Goal: Feedback & Contribution: Submit feedback/report problem

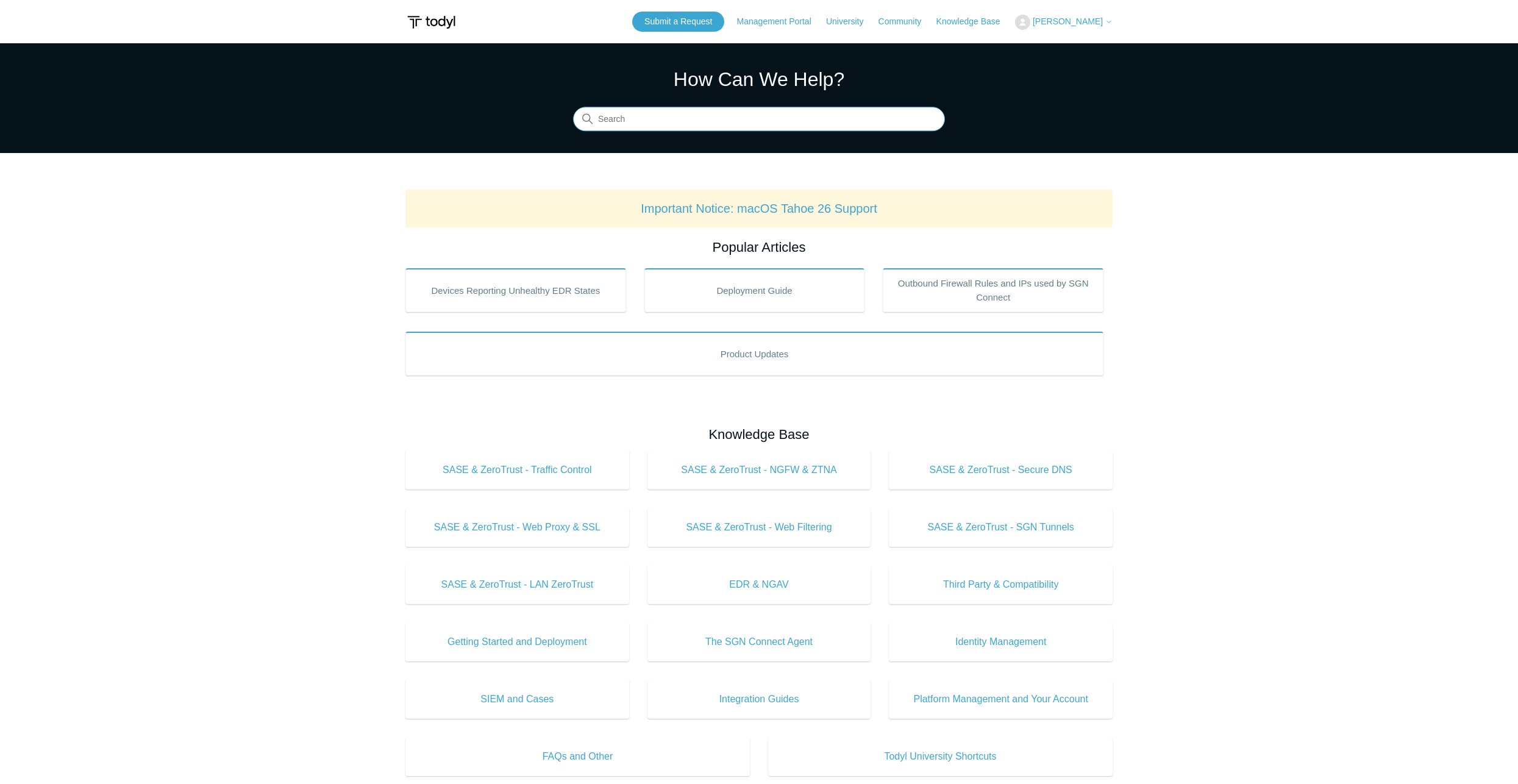
click at [739, 124] on input "Search" at bounding box center [759, 119] width 372 height 25
type input "siem"
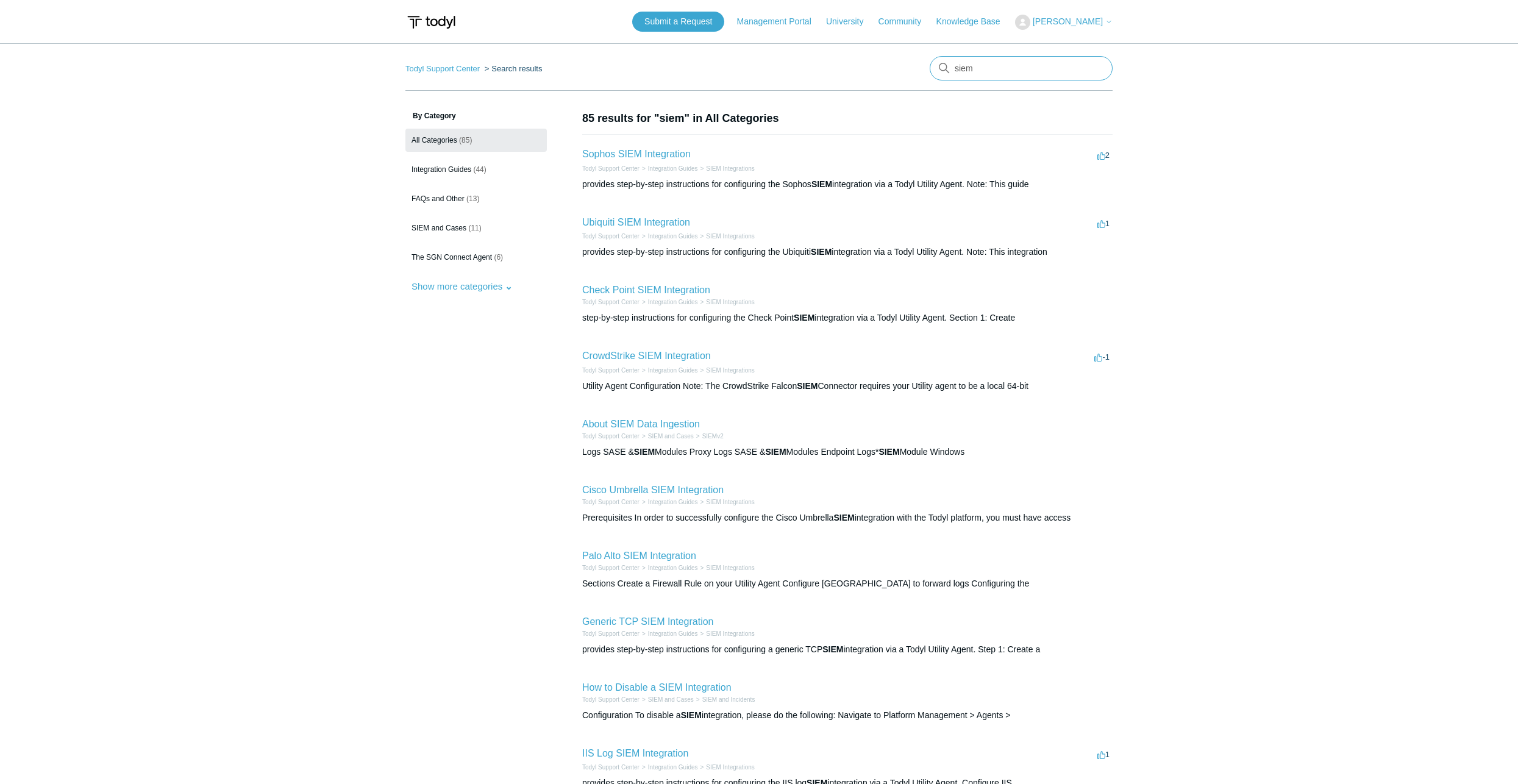
click at [997, 67] on input "siem" at bounding box center [1021, 68] width 183 height 25
type input "search siem"
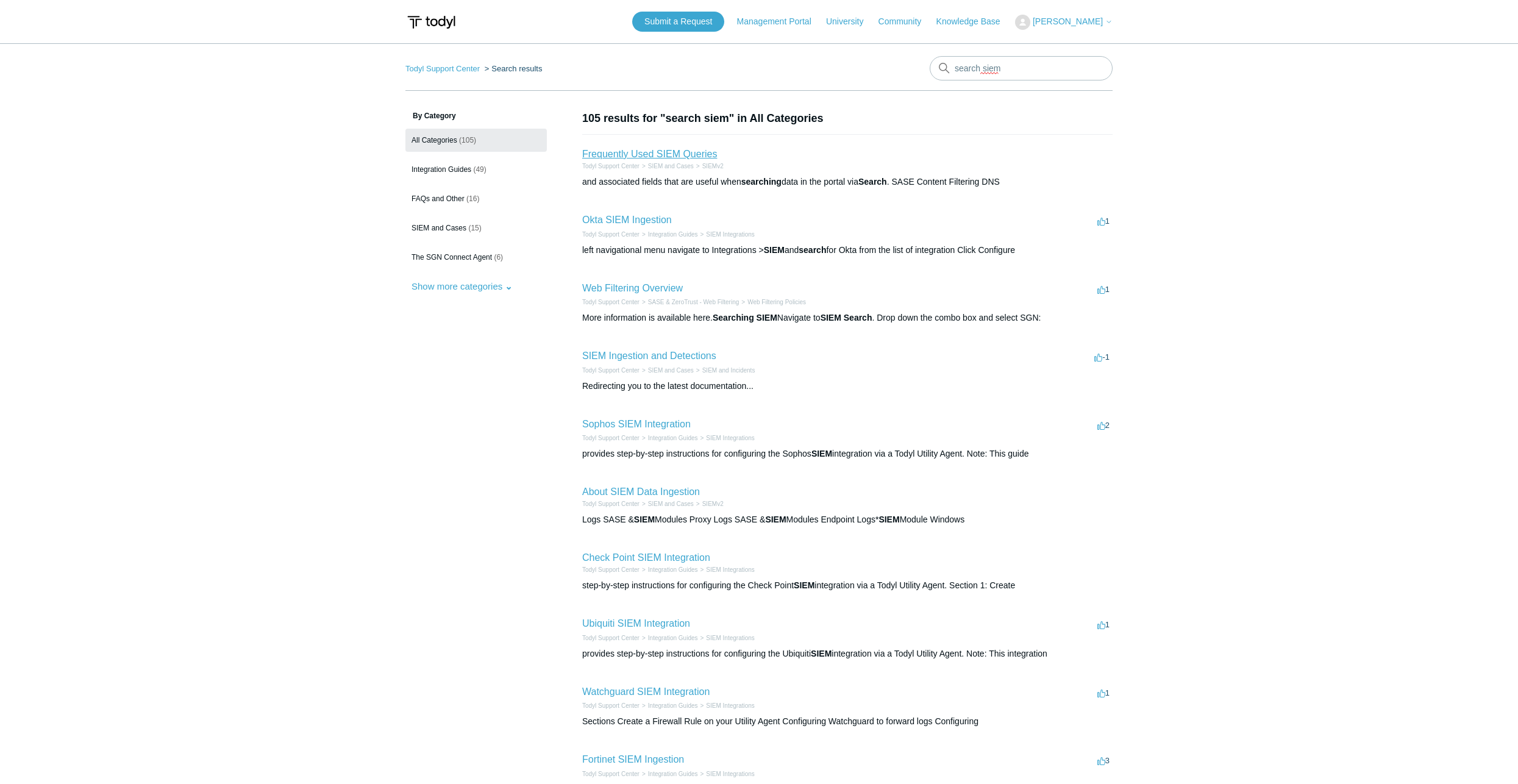
click at [628, 150] on link "Frequently Used SIEM Queries" at bounding box center [650, 154] width 135 height 11
click at [628, 217] on link "Okta SIEM Ingestion" at bounding box center [627, 219] width 89 height 11
drag, startPoint x: 1039, startPoint y: 68, endPoint x: 545, endPoint y: 37, distance: 495.0
click at [545, 37] on body "Skip to main content Submit a Request Management Portal University Community Kn…" at bounding box center [759, 469] width 1518 height 938
type input "okta"
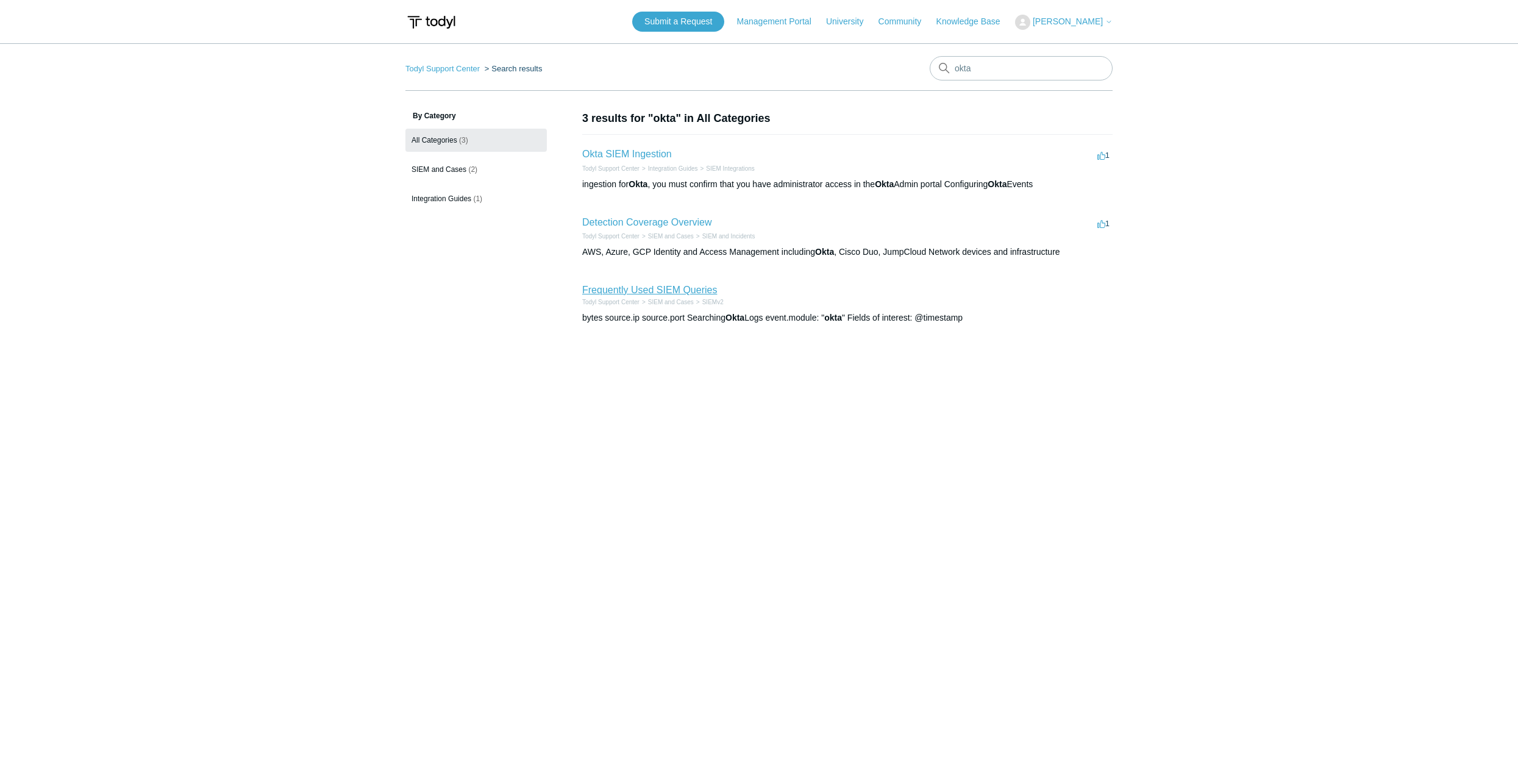
click at [650, 289] on link "Frequently Used SIEM Queries" at bounding box center [650, 290] width 135 height 11
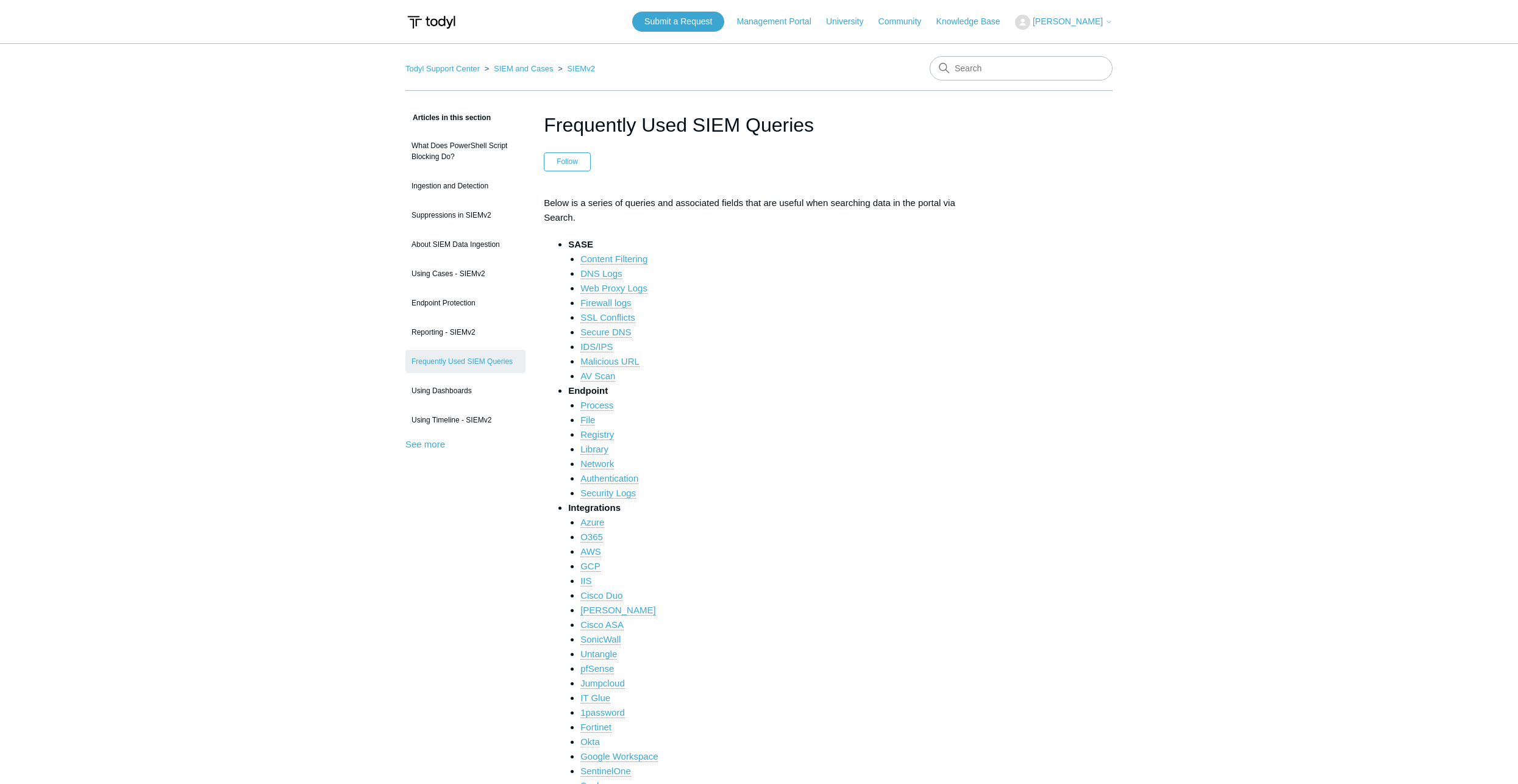
click at [597, 742] on link "Okta" at bounding box center [590, 742] width 19 height 11
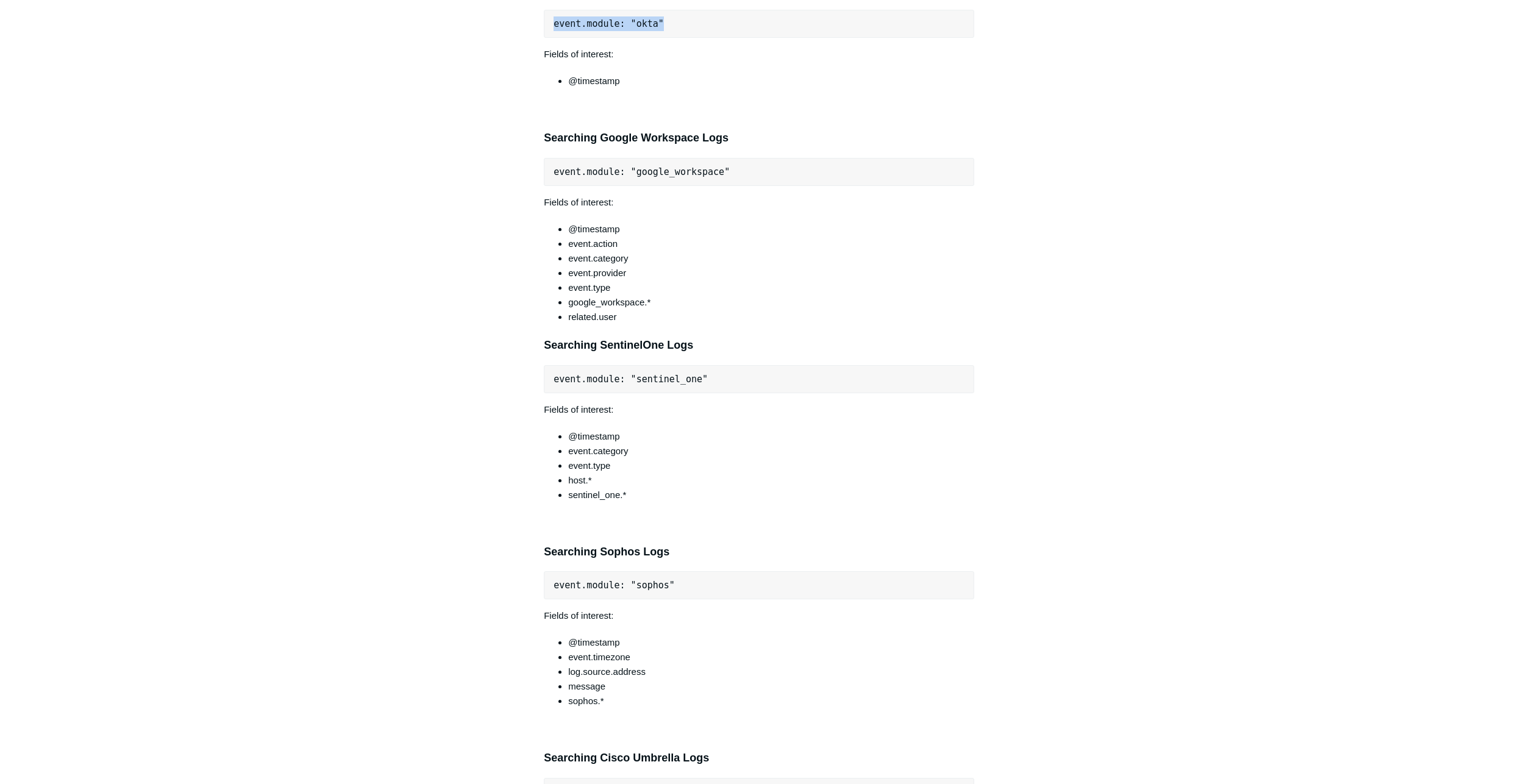
drag, startPoint x: 554, startPoint y: 40, endPoint x: 655, endPoint y: 39, distance: 101.0
click at [655, 38] on pre "event.module: "okta"" at bounding box center [759, 24] width 430 height 28
copy pre "event.module: "okta""
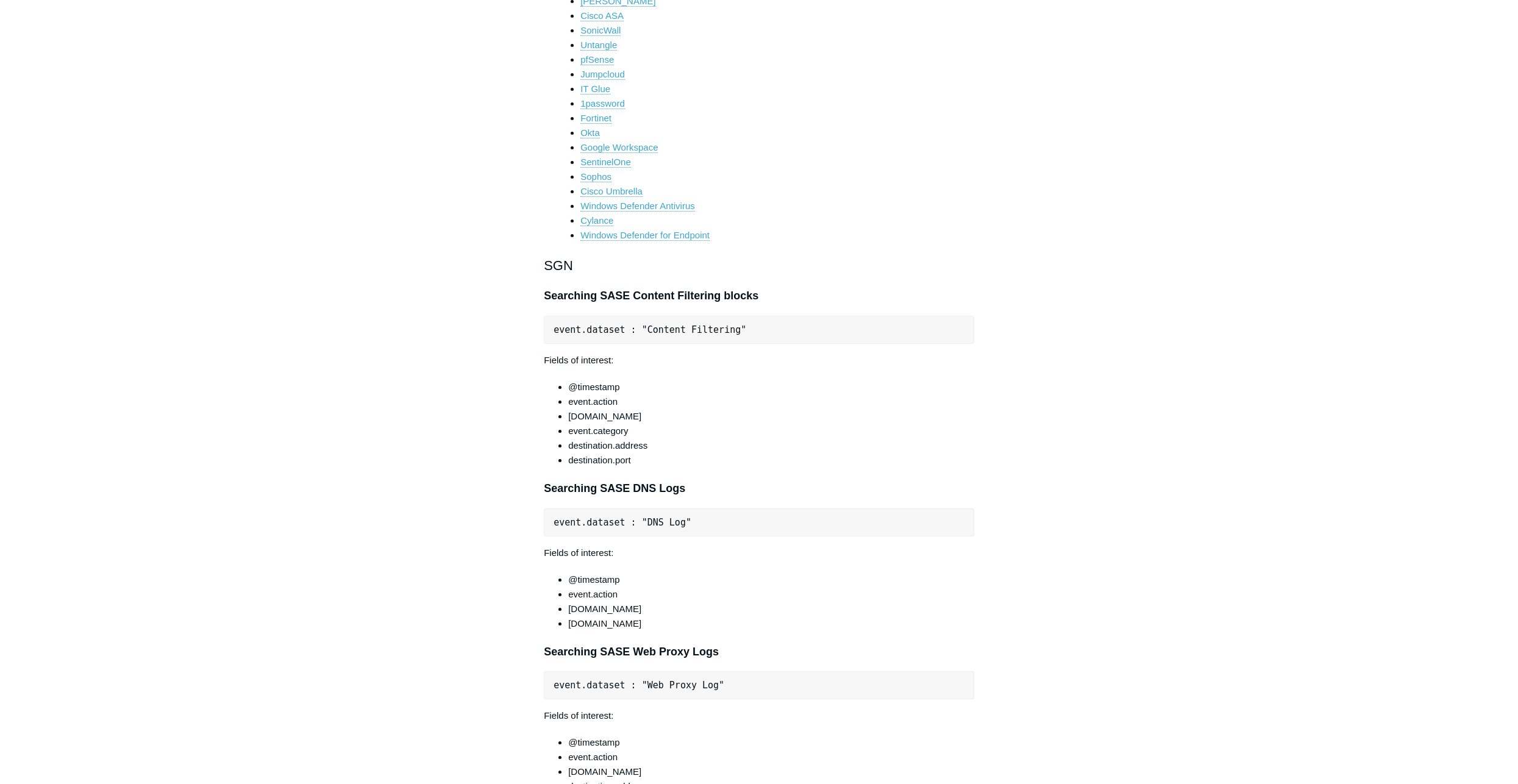
scroll to position [0, 0]
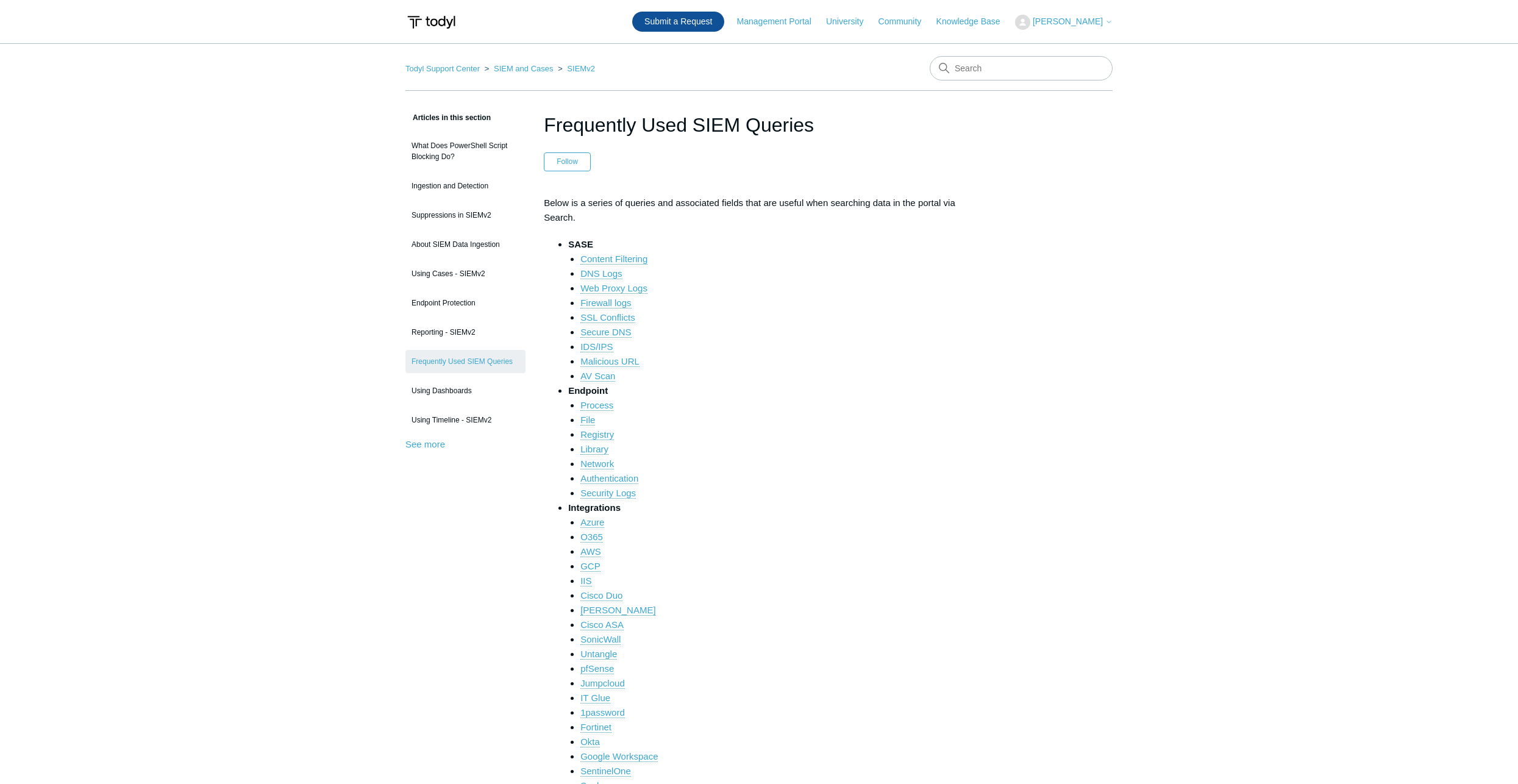
click at [674, 23] on link "Submit a Request" at bounding box center [678, 21] width 92 height 20
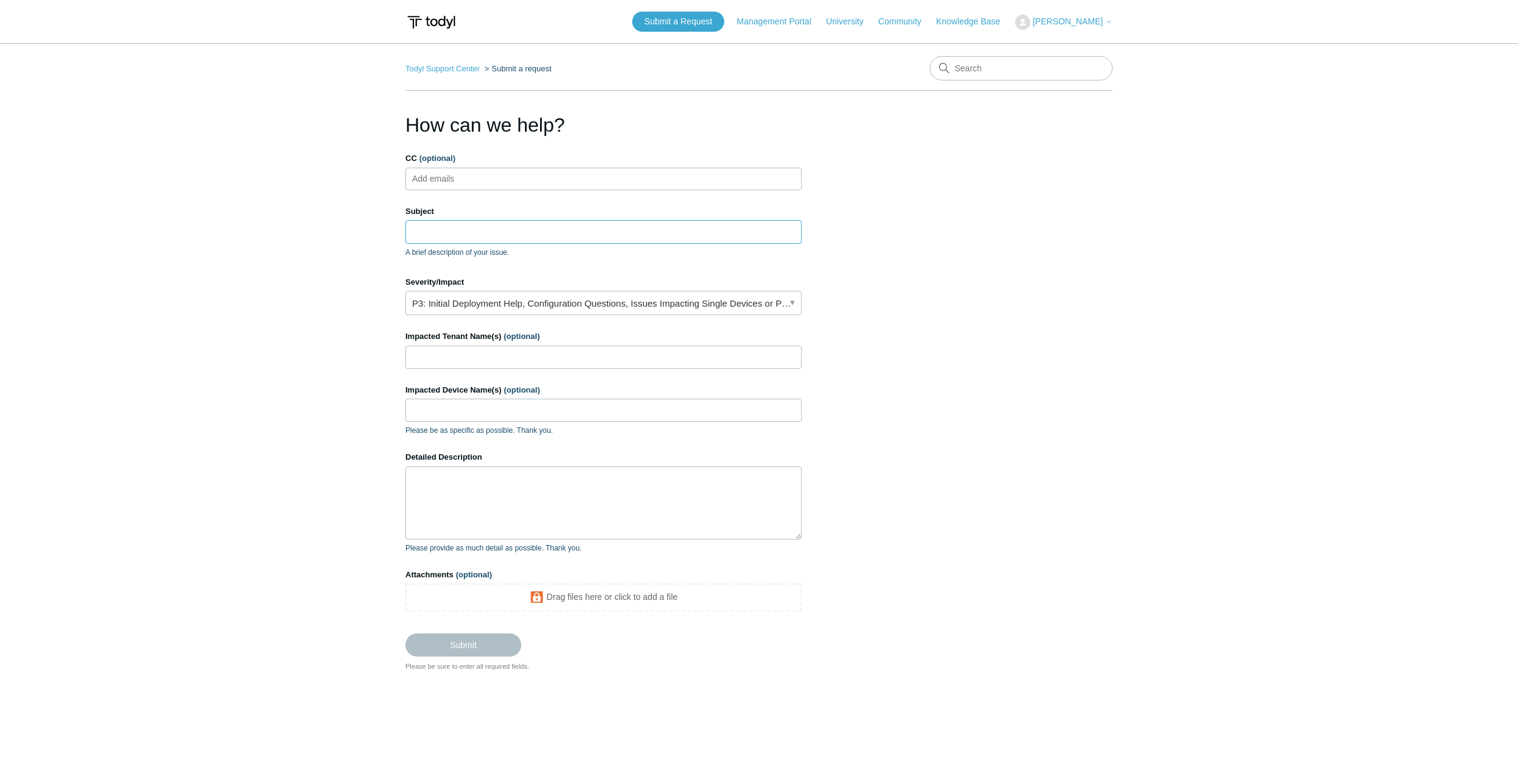
click at [457, 228] on input "Subject" at bounding box center [604, 232] width 397 height 23
type input "N"
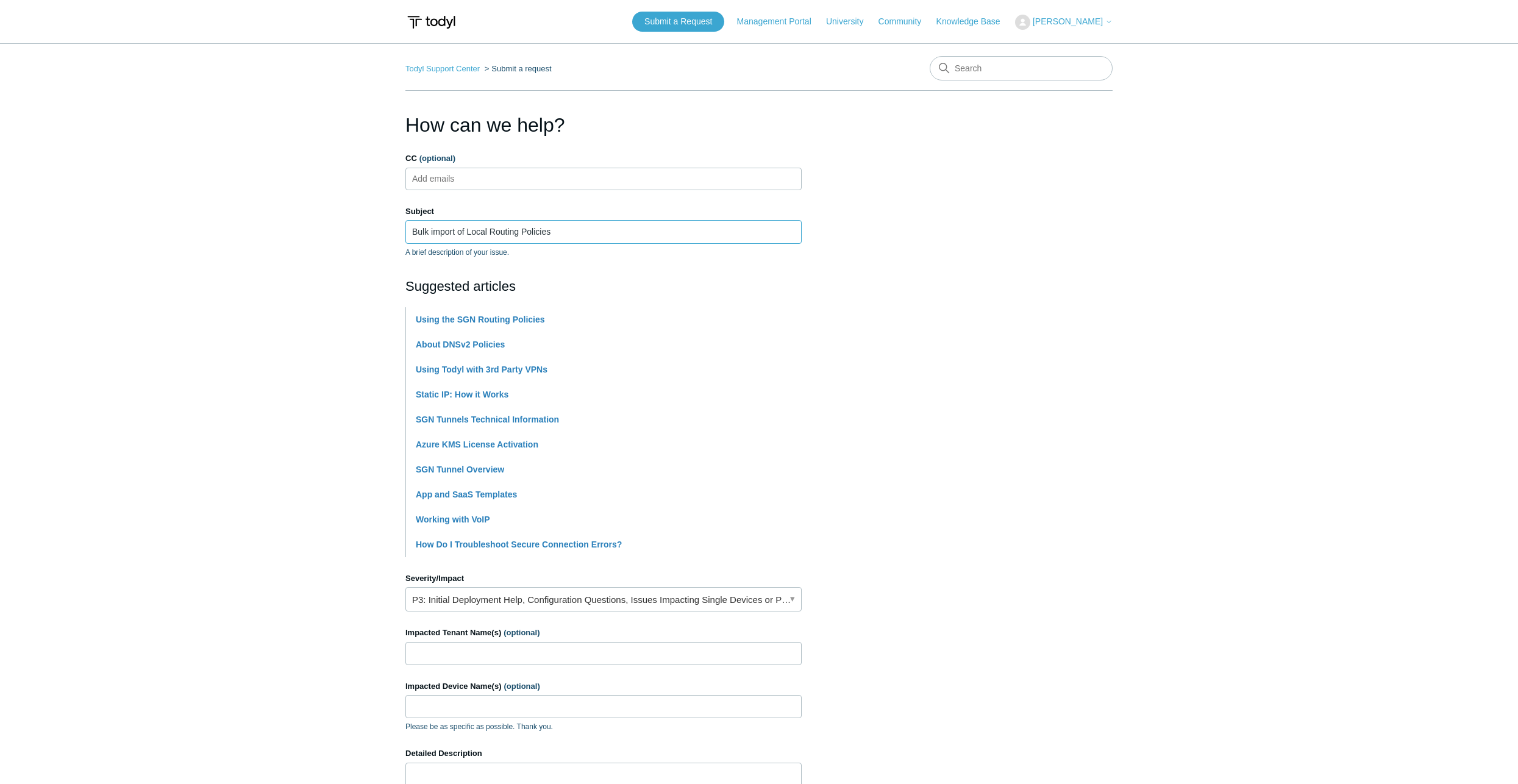
type input "Bulk import of Local Routing Policies"
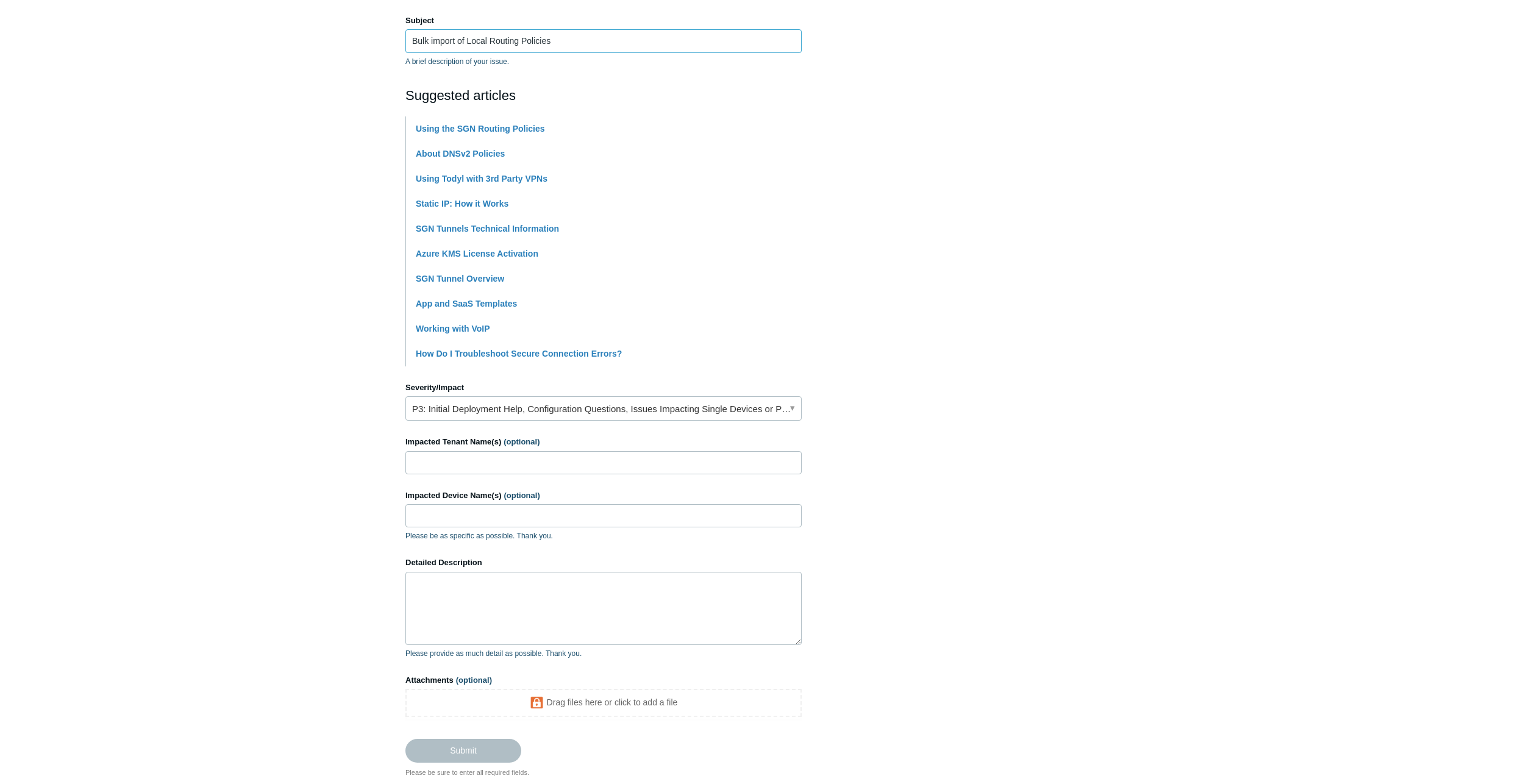
scroll to position [243, 0]
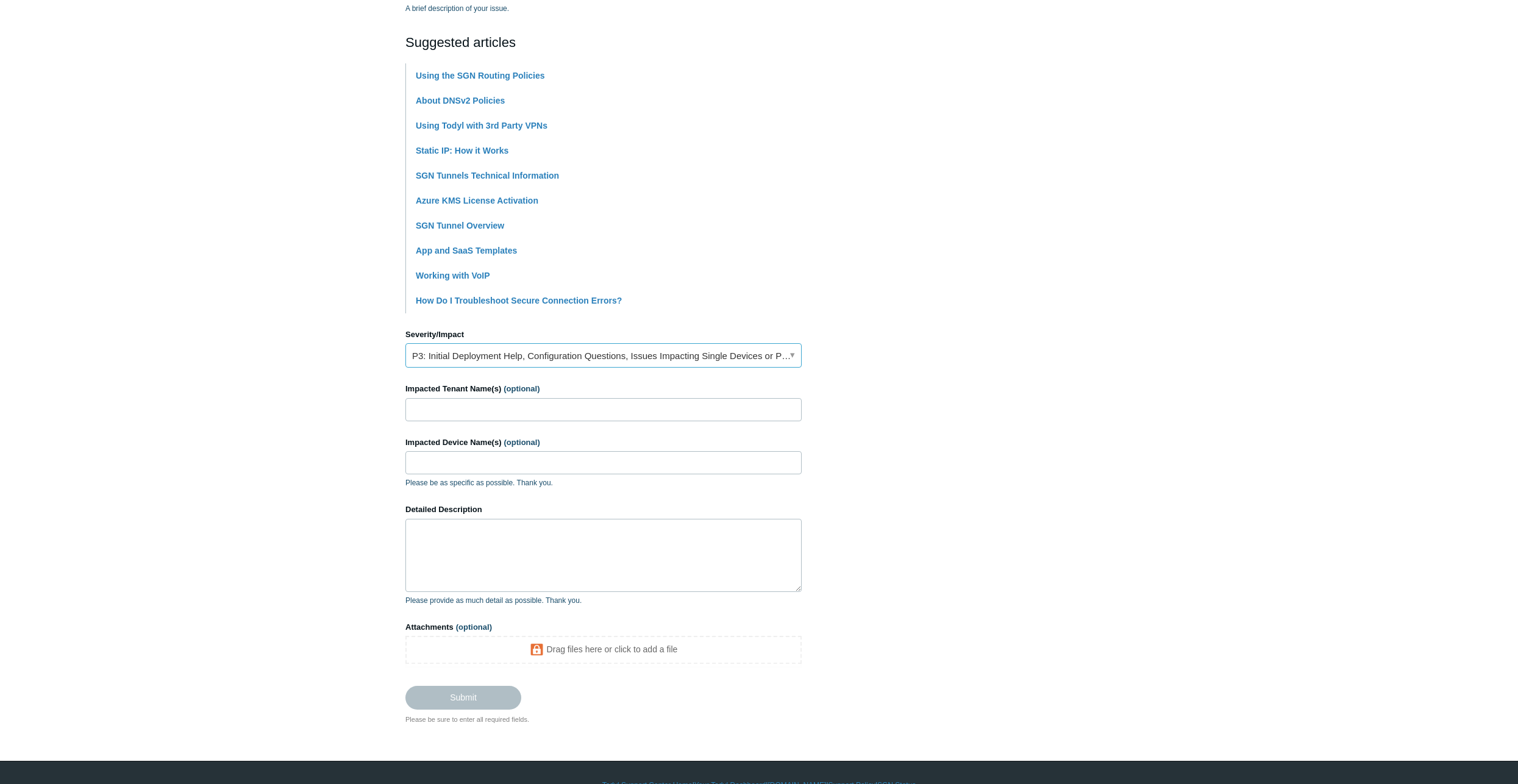
click at [509, 355] on link "P3: Initial Deployment Help, Configuration Questions, Issues Impacting Single D…" at bounding box center [604, 356] width 397 height 25
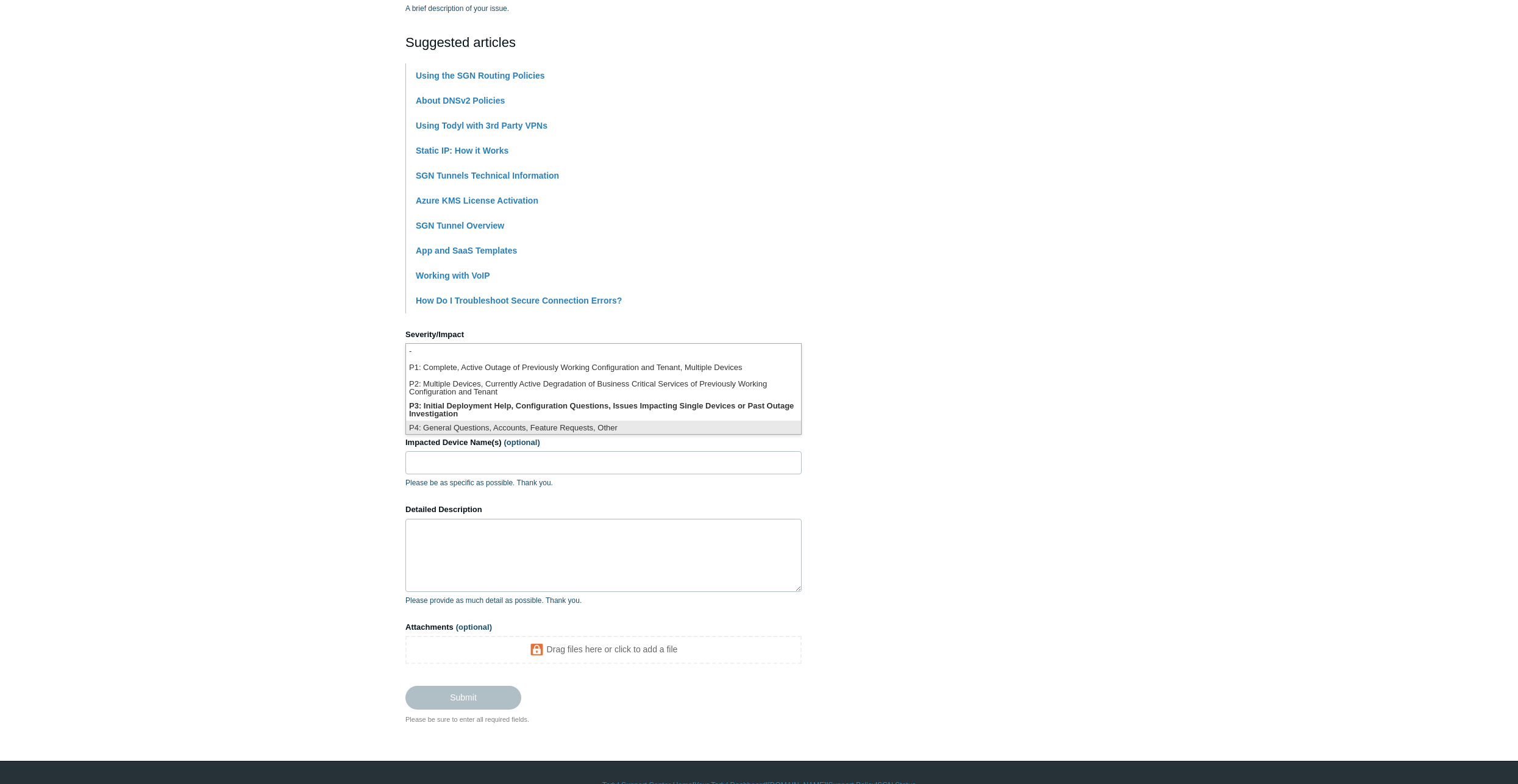
scroll to position [3, 0]
click at [458, 414] on li "P3: Initial Deployment Help, Configuration Questions, Issues Impacting Single D…" at bounding box center [604, 406] width 395 height 22
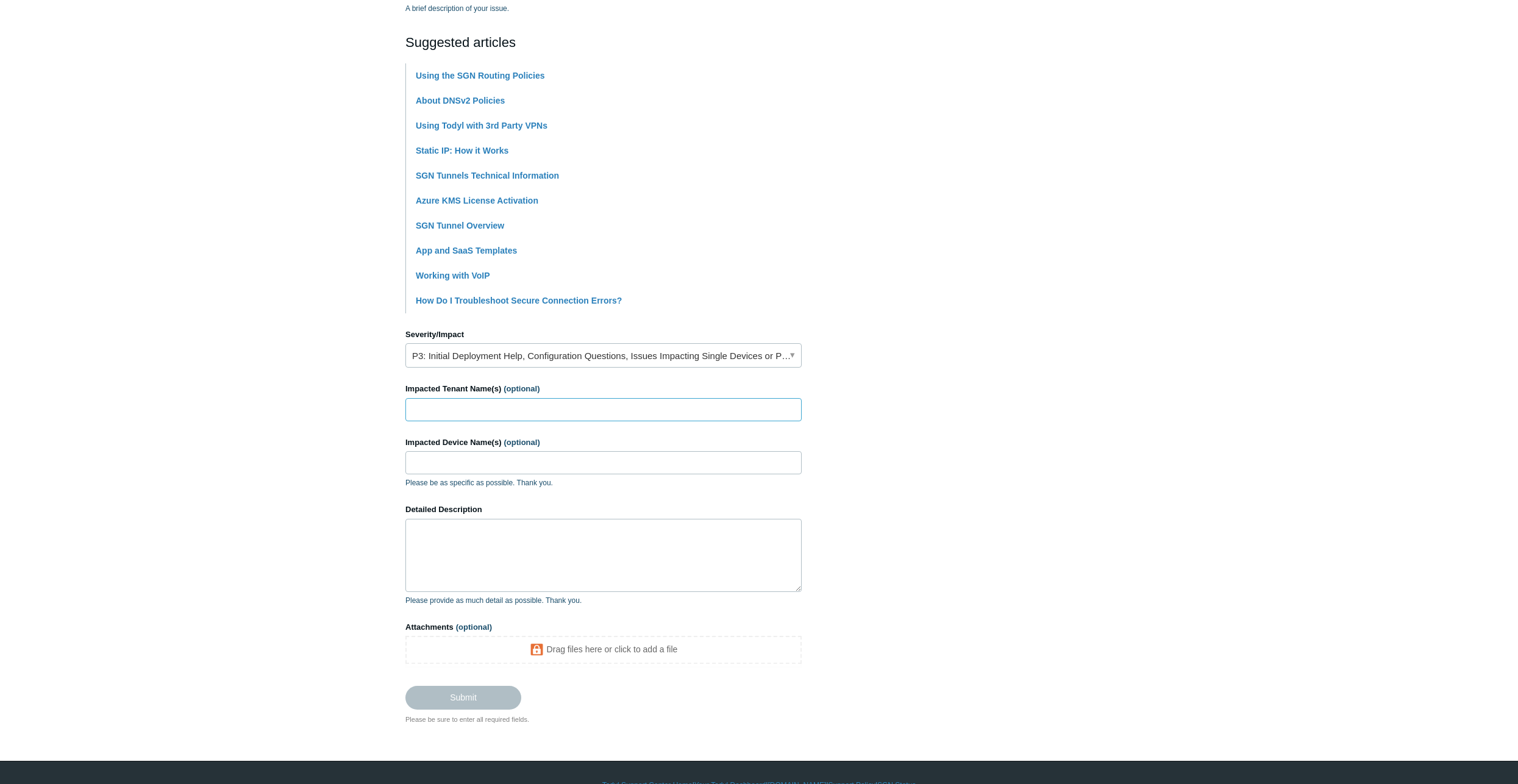
click at [450, 408] on input "Impacted Tenant Name(s) (optional)" at bounding box center [604, 410] width 397 height 23
click at [388, 390] on main "Todyl Support Center Submit a request How can we help? CC (optional) Add emails…" at bounding box center [759, 261] width 1518 height 925
click at [457, 411] on input "Impacted Tenant Name(s) (optional)" at bounding box center [604, 410] width 397 height 23
type input "Amadeus"
click at [466, 539] on textarea "Detailed Description" at bounding box center [604, 555] width 397 height 73
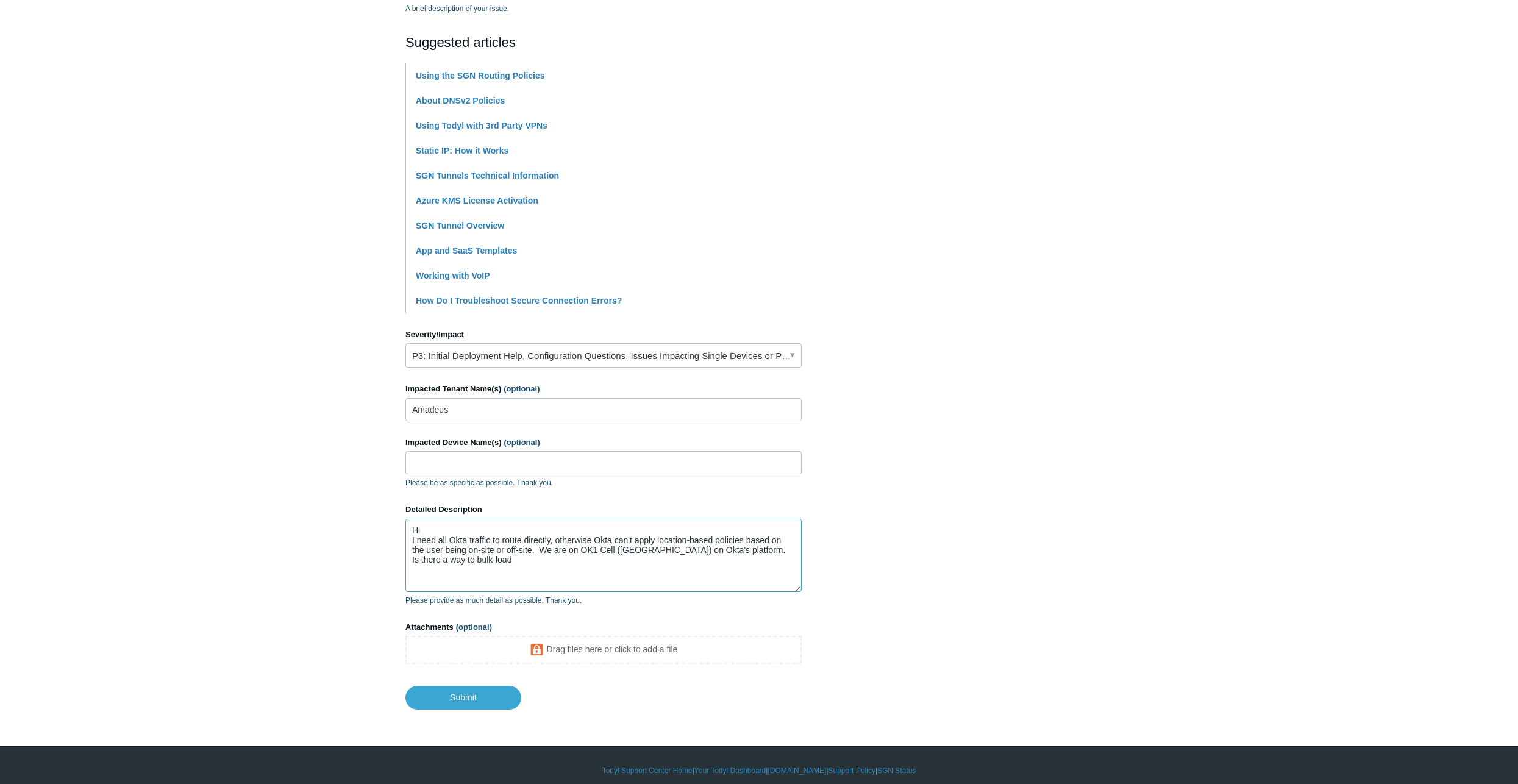
click at [550, 567] on textarea "Hi I need all Okta traffic to route directly, otherwise Okta can't apply locati…" at bounding box center [604, 555] width 397 height 73
drag, startPoint x: 600, startPoint y: 569, endPoint x: 570, endPoint y: 569, distance: 30.0
click at [570, 569] on textarea "Hi I need all Okta traffic to route directly, otherwise Okta can't apply locati…" at bounding box center [604, 555] width 397 height 73
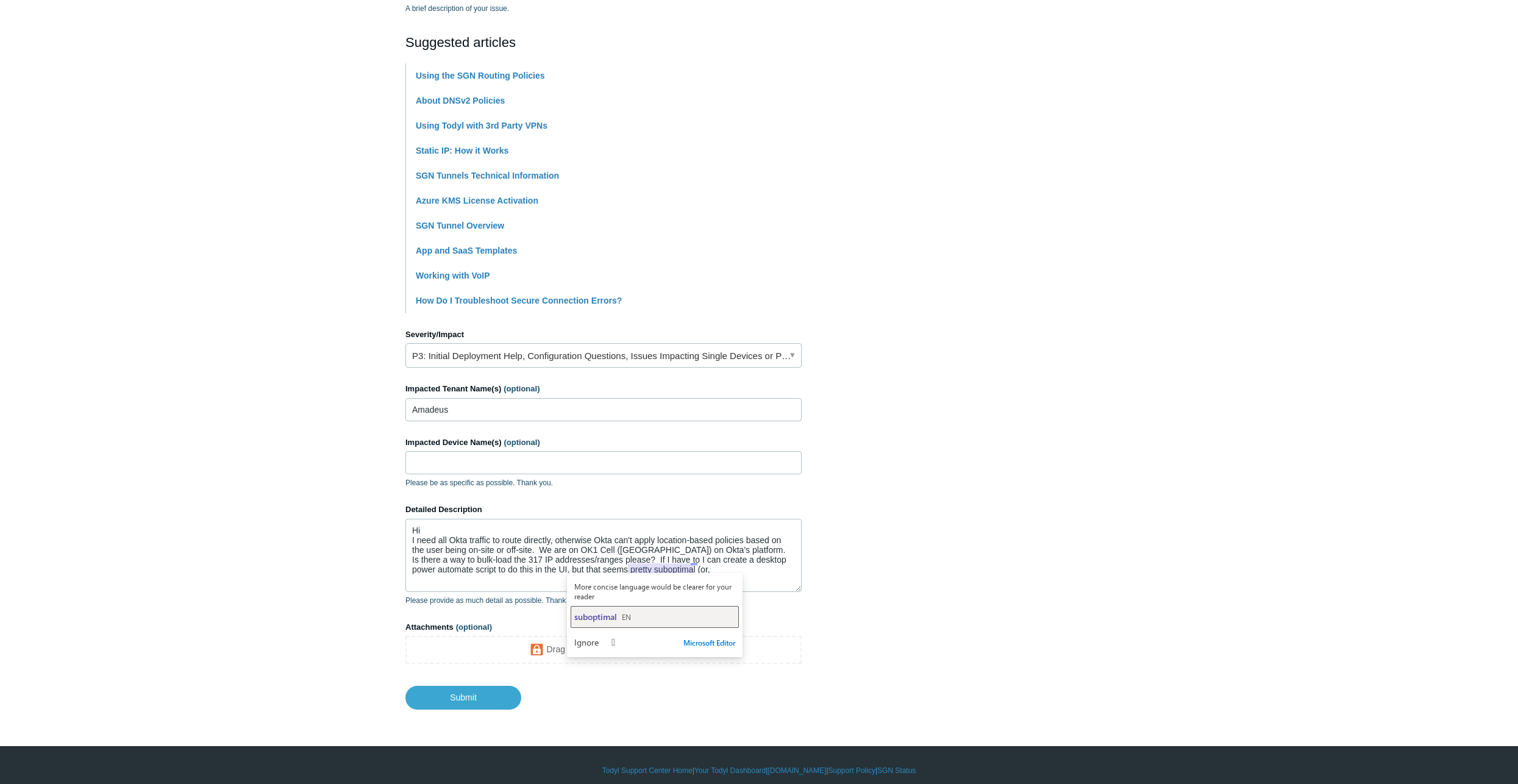
click at [612, 616] on span "suboptimal" at bounding box center [596, 616] width 42 height 12
click at [653, 568] on textarea "Hi I need all Okta traffic to route directly, otherwise Okta can't apply locati…" at bounding box center [604, 555] width 397 height 73
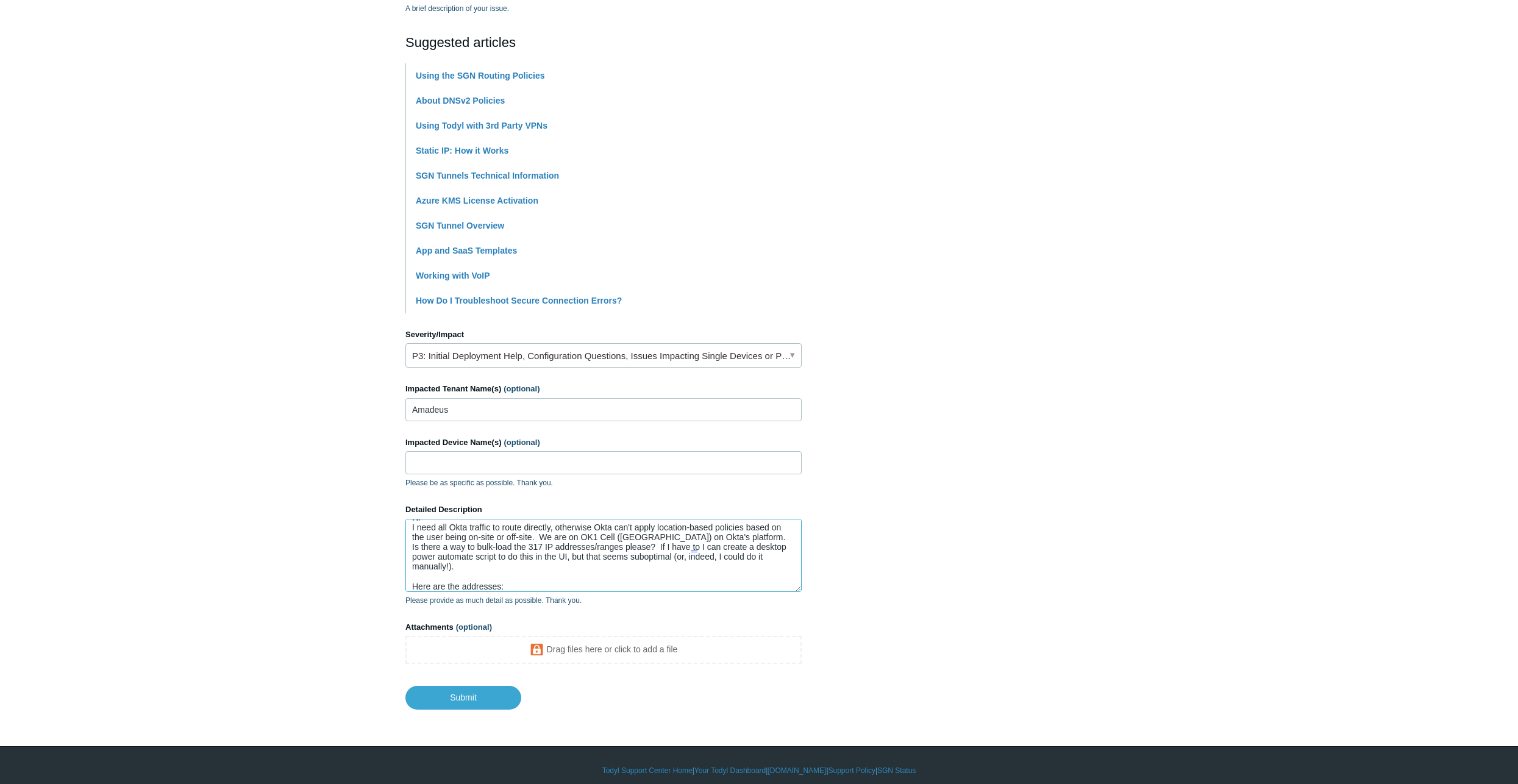
paste textarea "35.247.69.17/32 34.138.11.164/32 44.232.71.176/32 52.25.36.15/32 54.190.90.9/32…"
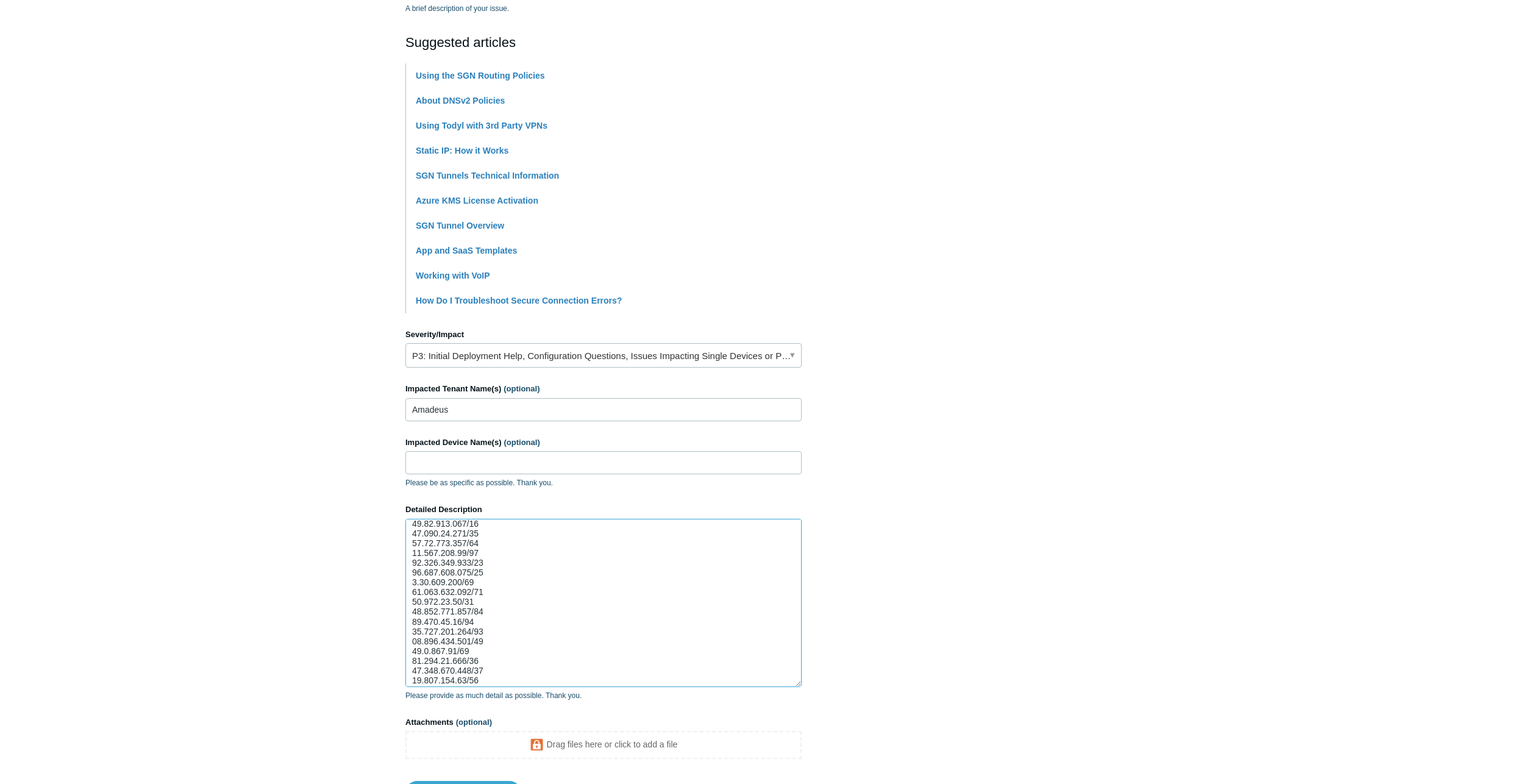
scroll to position [2978, 0]
drag, startPoint x: 798, startPoint y: 590, endPoint x: 783, endPoint y: 709, distance: 119.9
click at [787, 728] on textarea "Detailed Description" at bounding box center [604, 625] width 397 height 212
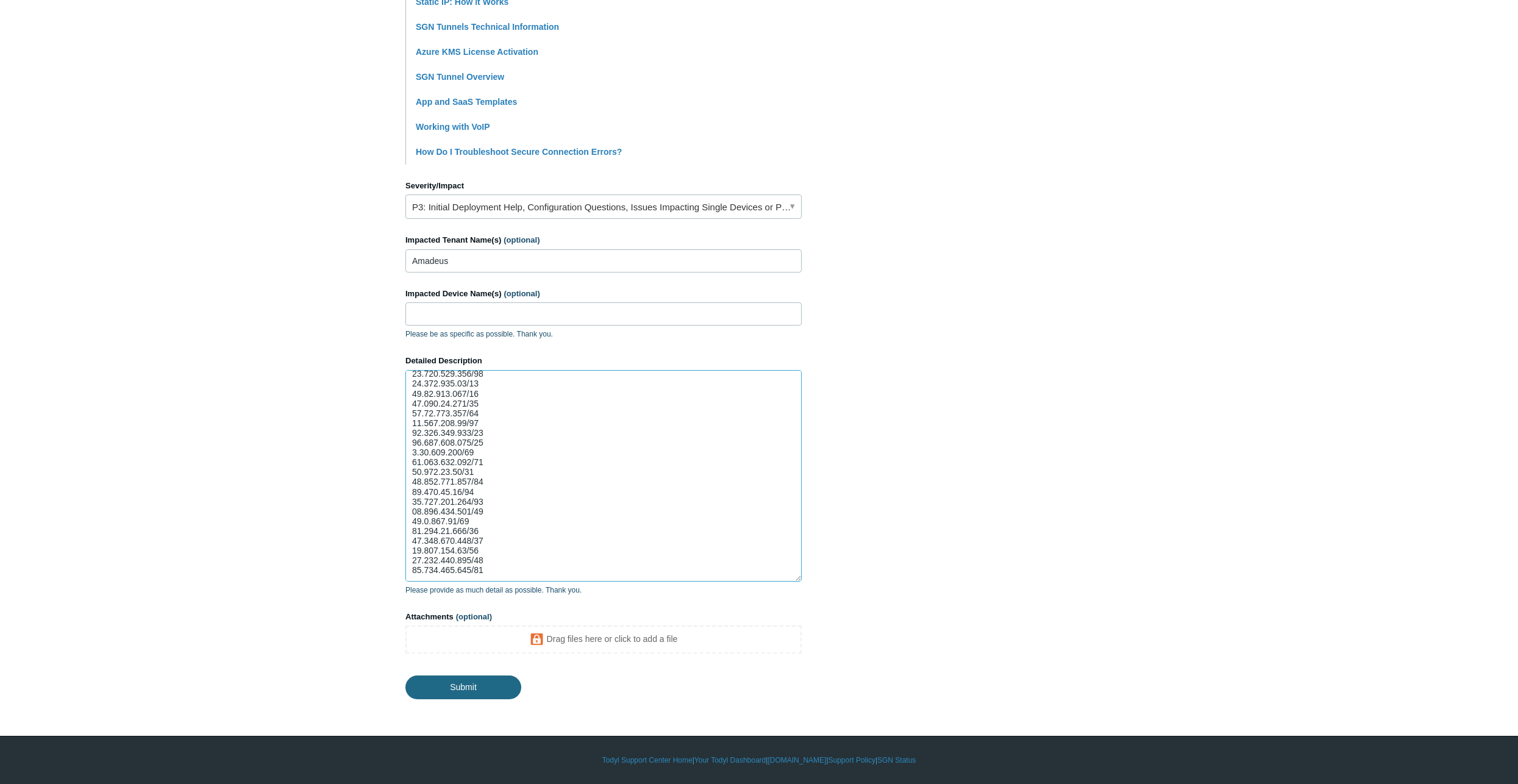
type textarea "Hi I need all Okta traffic to route directly, otherwise Okta can't apply locati…"
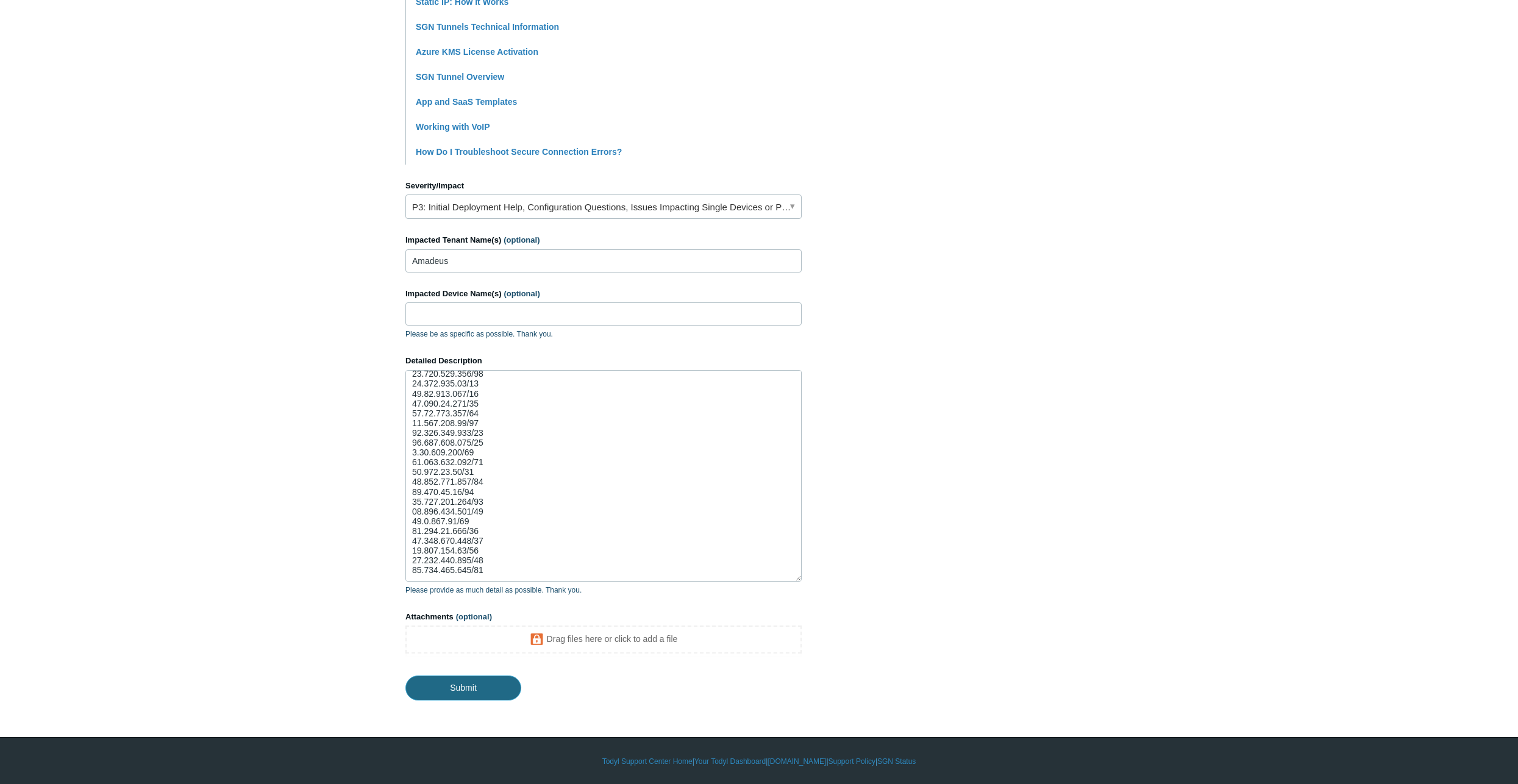
click at [502, 686] on input "Submit" at bounding box center [463, 688] width 116 height 25
